Goal: Task Accomplishment & Management: Complete application form

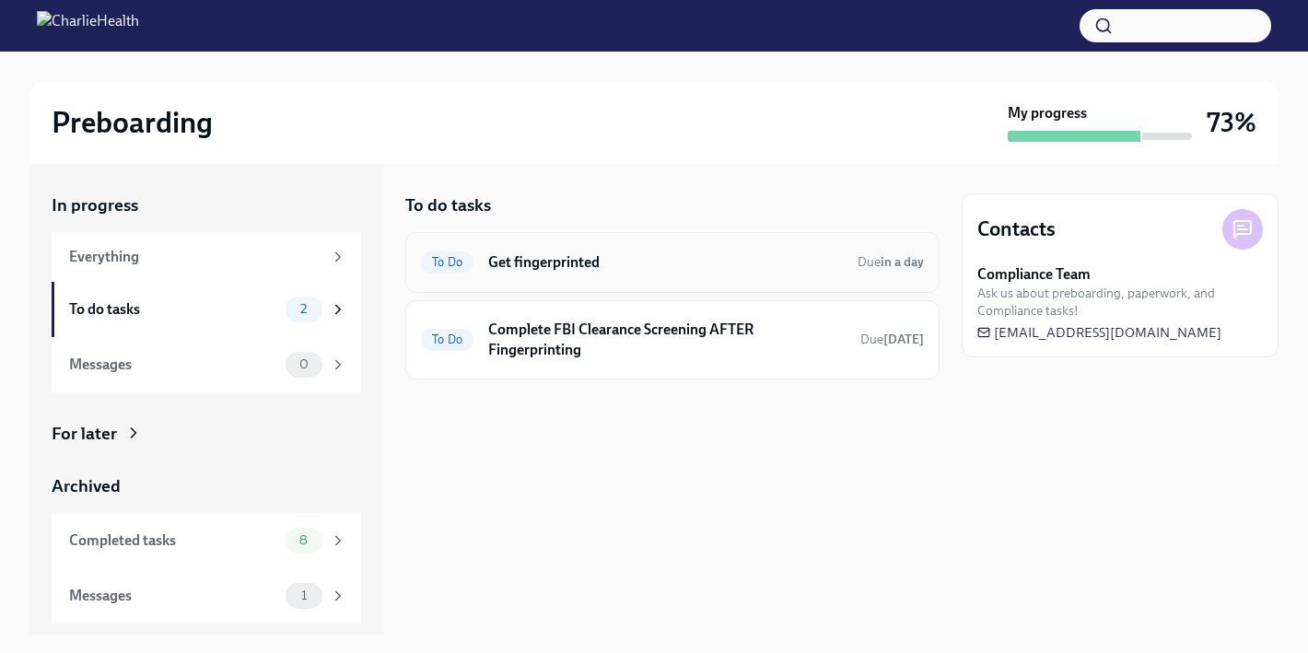
click at [519, 264] on h6 "Get fingerprinted" at bounding box center [665, 262] width 355 height 20
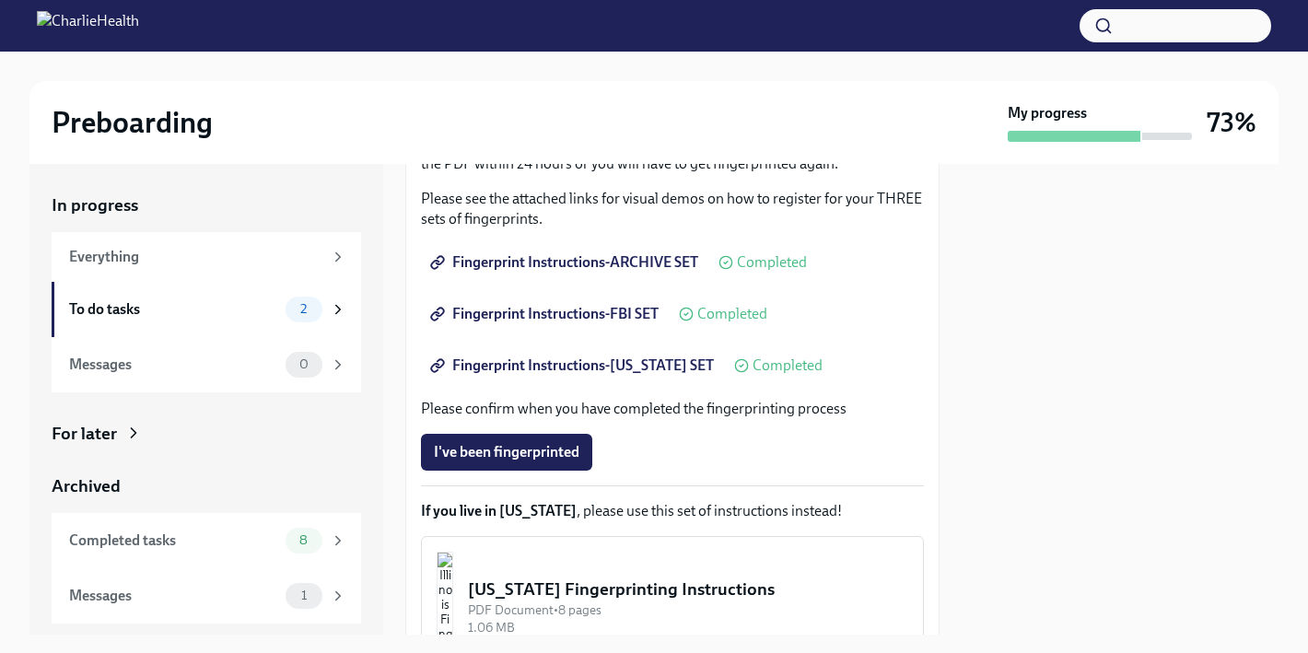
scroll to position [308, 0]
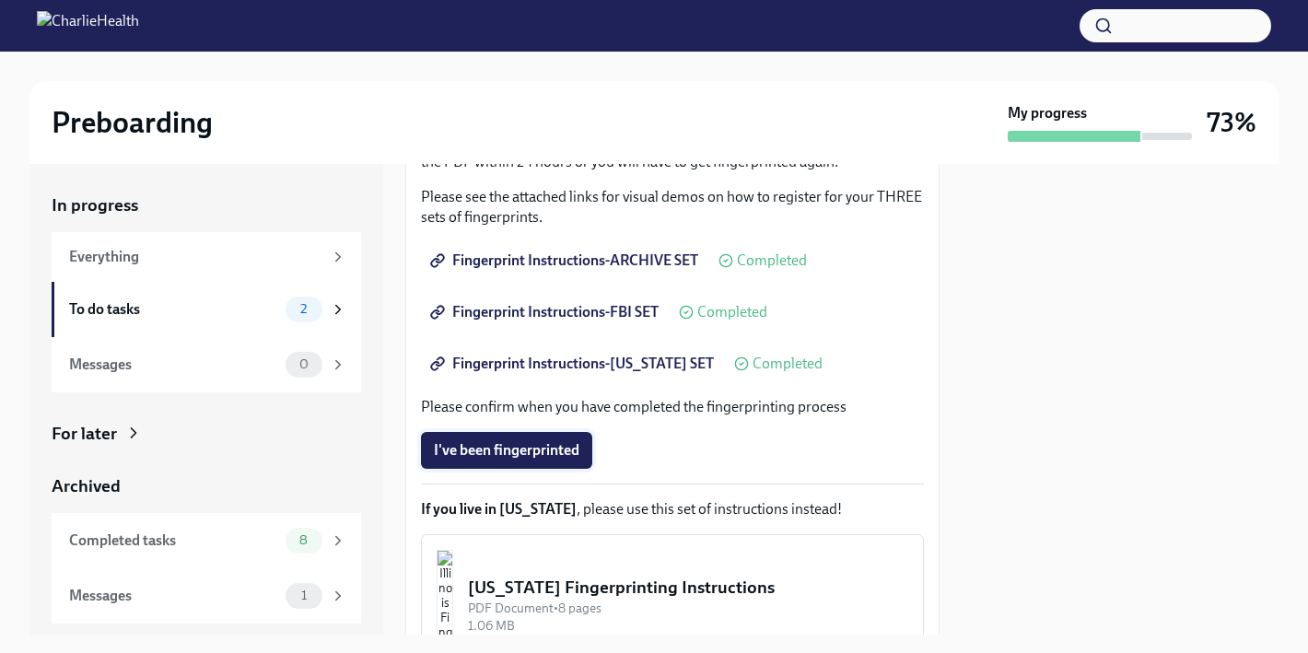
click at [509, 445] on span "I've been fingerprinted" at bounding box center [507, 450] width 146 height 18
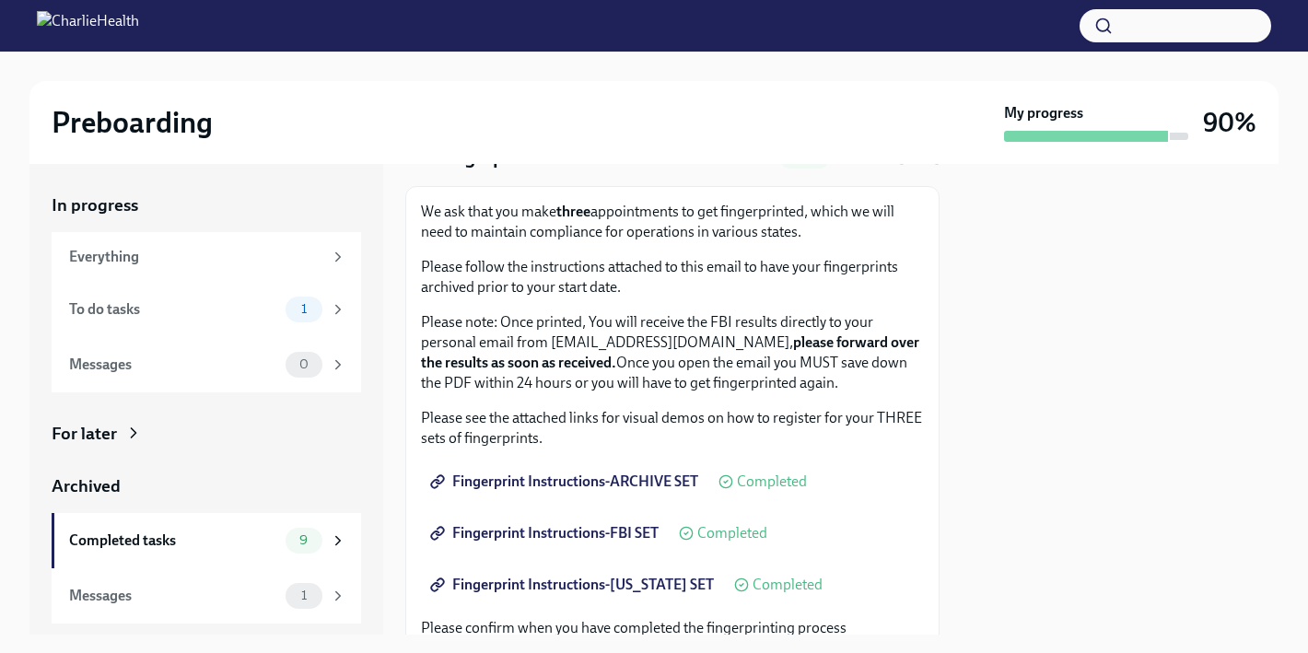
scroll to position [60, 0]
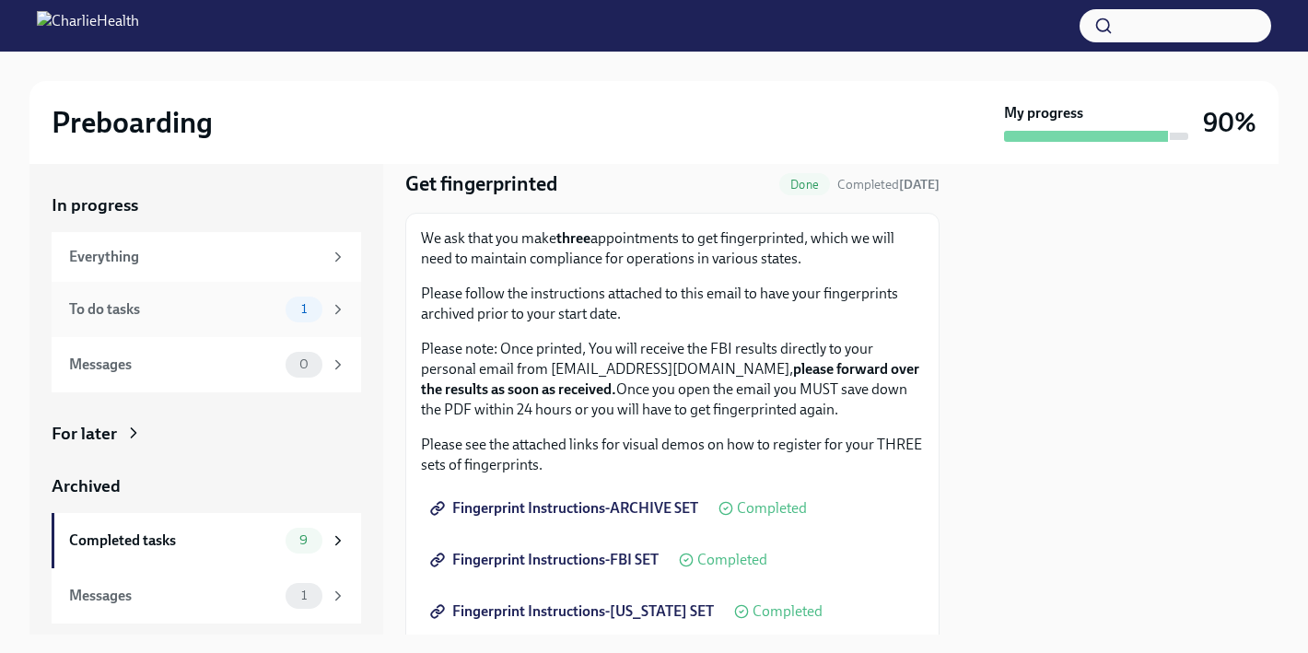
click at [263, 310] on div "To do tasks" at bounding box center [173, 309] width 209 height 20
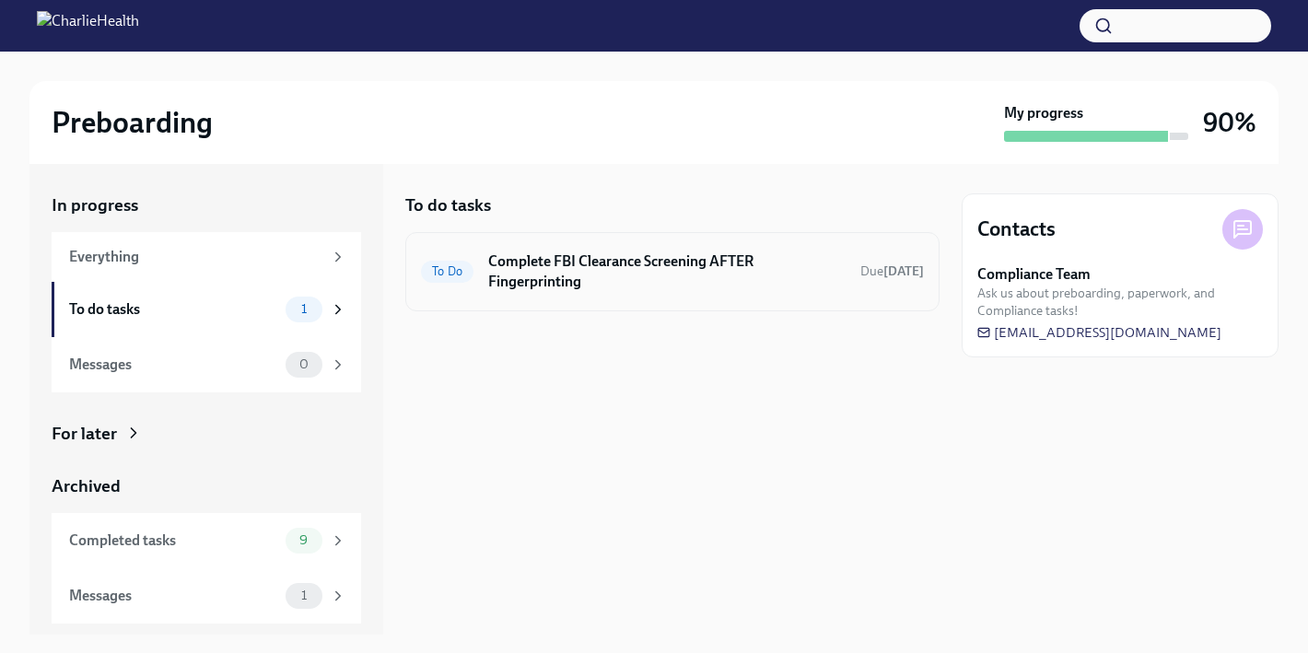
click at [560, 275] on h6 "Complete FBI Clearance Screening AFTER Fingerprinting" at bounding box center [666, 271] width 357 height 41
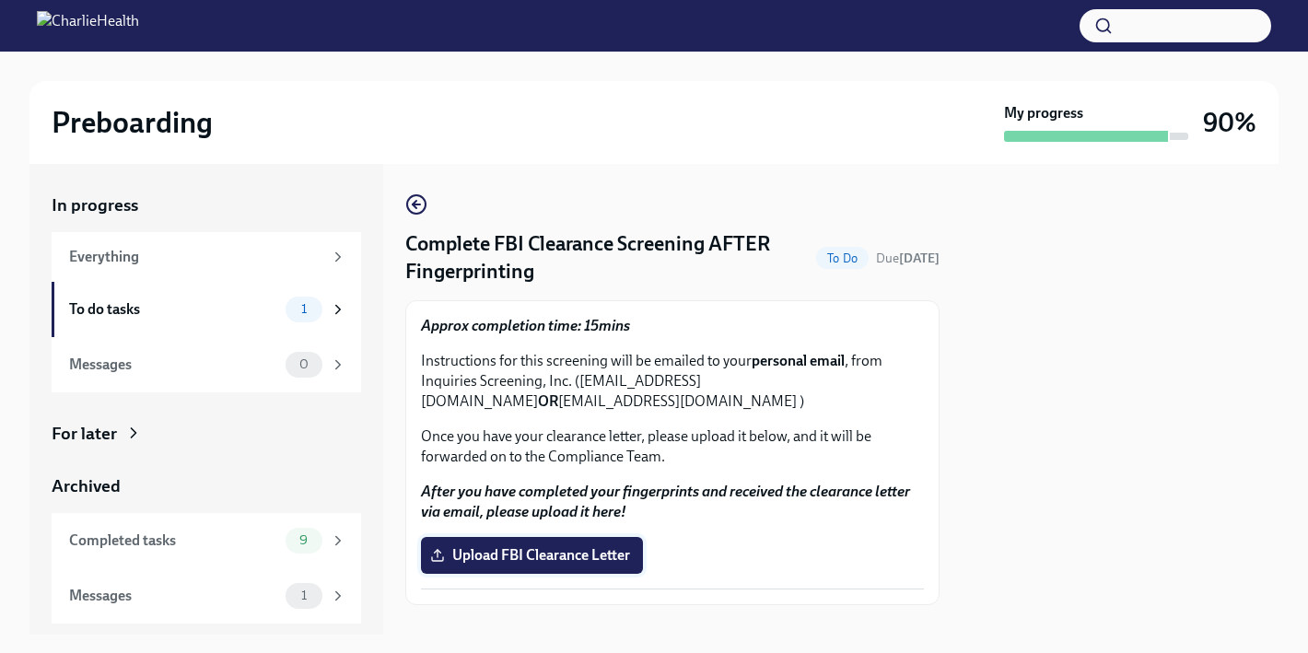
click at [484, 554] on span "Upload FBI Clearance Letter" at bounding box center [532, 555] width 196 height 18
click at [0, 0] on input "Upload FBI Clearance Letter" at bounding box center [0, 0] width 0 height 0
click at [140, 314] on div "To do tasks" at bounding box center [173, 309] width 209 height 20
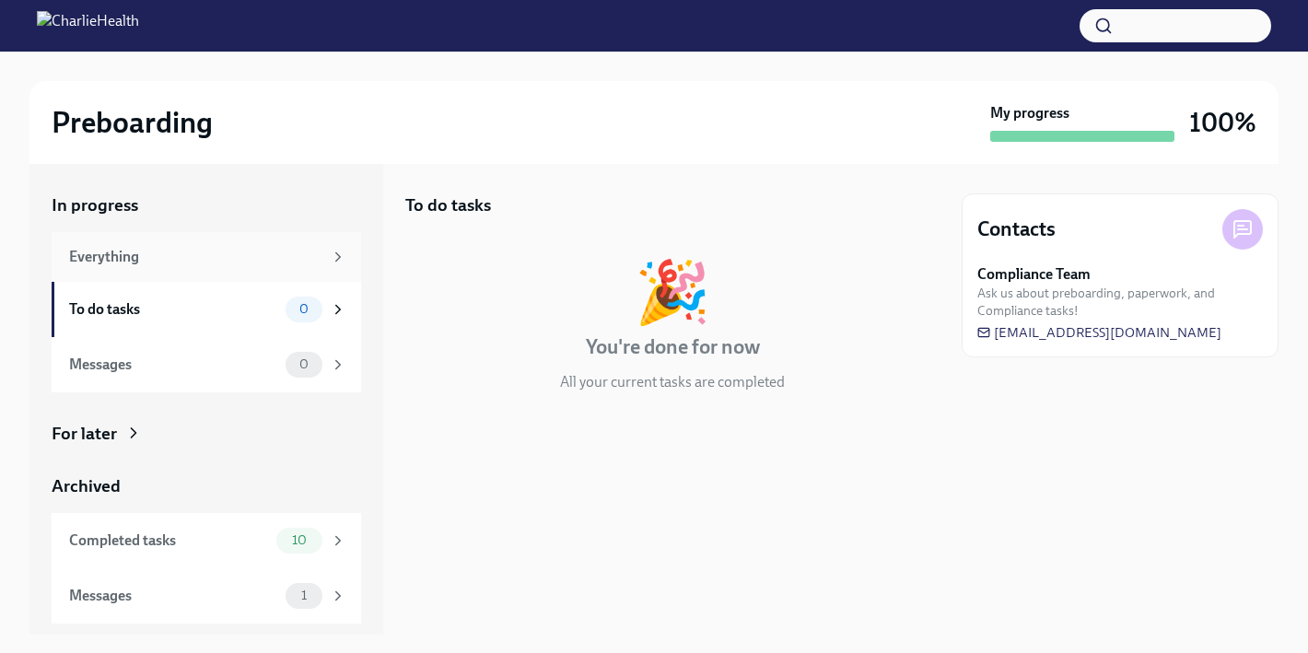
click at [146, 249] on div "Everything" at bounding box center [195, 257] width 253 height 20
click at [245, 547] on div "Completed tasks" at bounding box center [169, 541] width 200 height 20
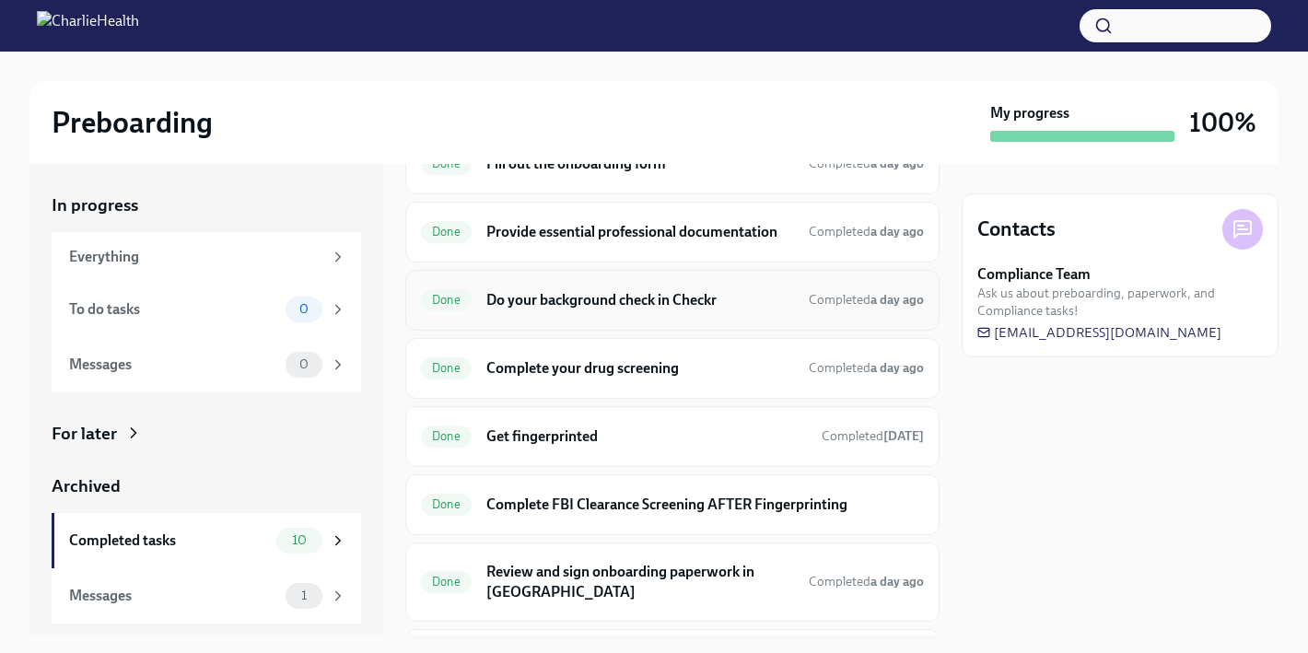
scroll to position [393, 0]
